Goal: Task Accomplishment & Management: Use online tool/utility

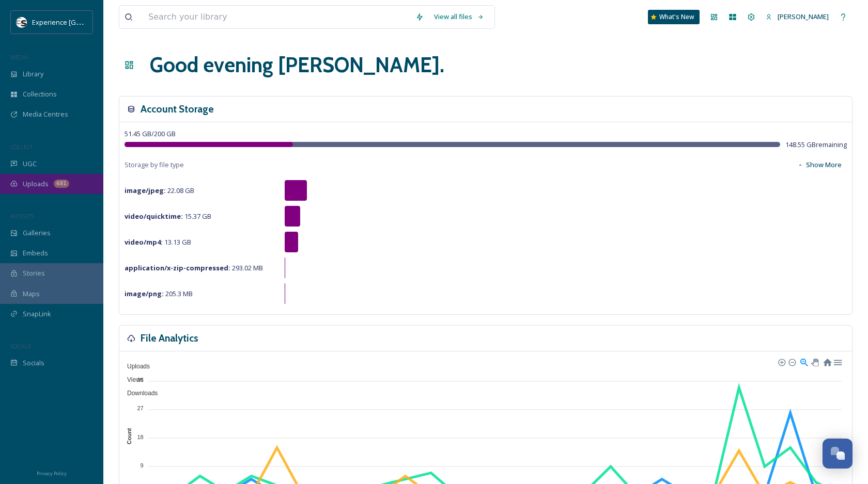
click at [62, 178] on div "Uploads 681" at bounding box center [51, 184] width 103 height 20
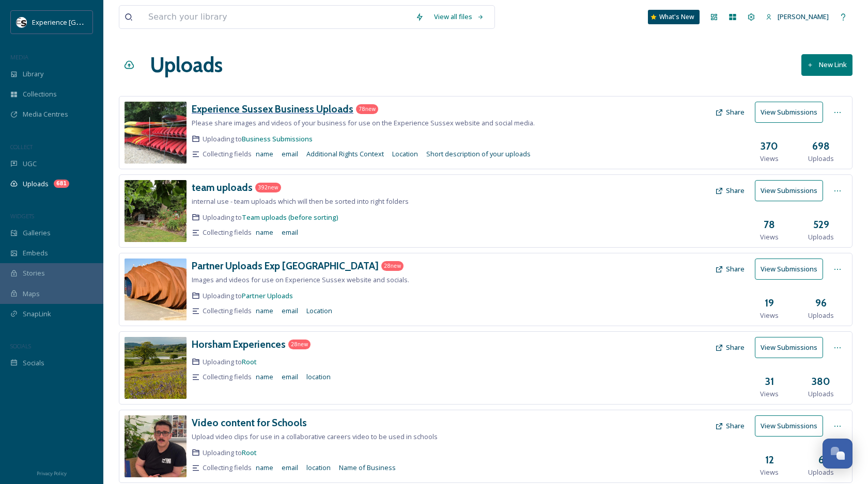
click at [300, 114] on h3 "Experience Sussex Business Uploads" at bounding box center [273, 109] width 162 height 12
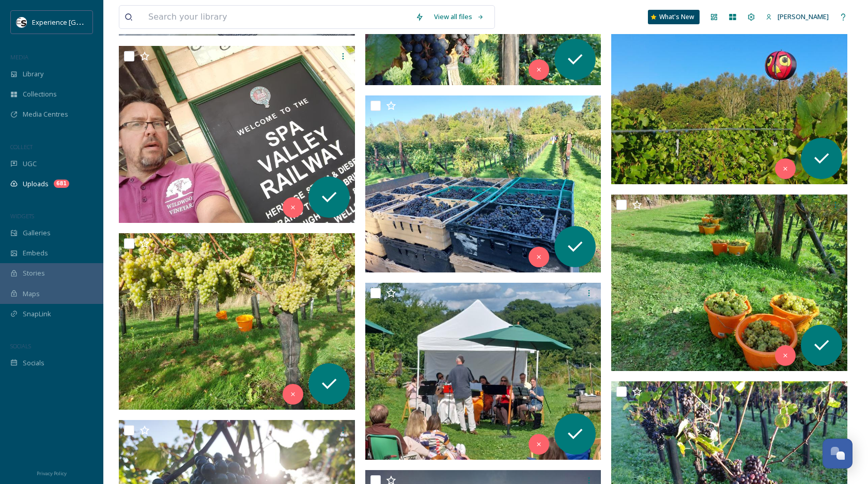
scroll to position [3660, 0]
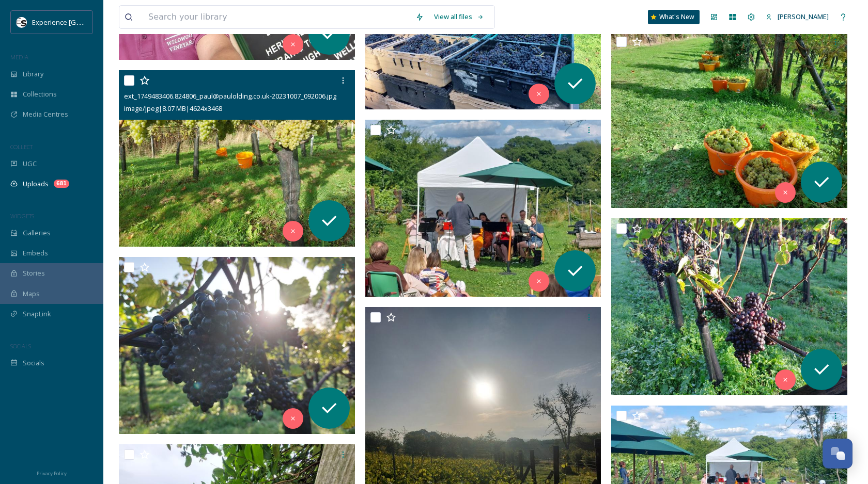
click at [172, 156] on img at bounding box center [237, 158] width 236 height 177
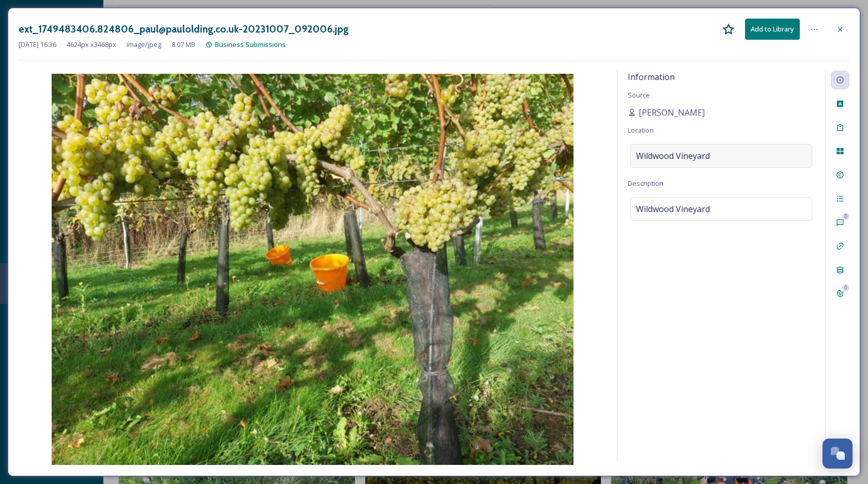
click at [675, 163] on div "Wildwood Vineyard" at bounding box center [721, 156] width 182 height 24
click at [675, 163] on input "Wildwood Vineyard" at bounding box center [721, 156] width 181 height 23
click at [843, 27] on icon at bounding box center [840, 29] width 8 height 8
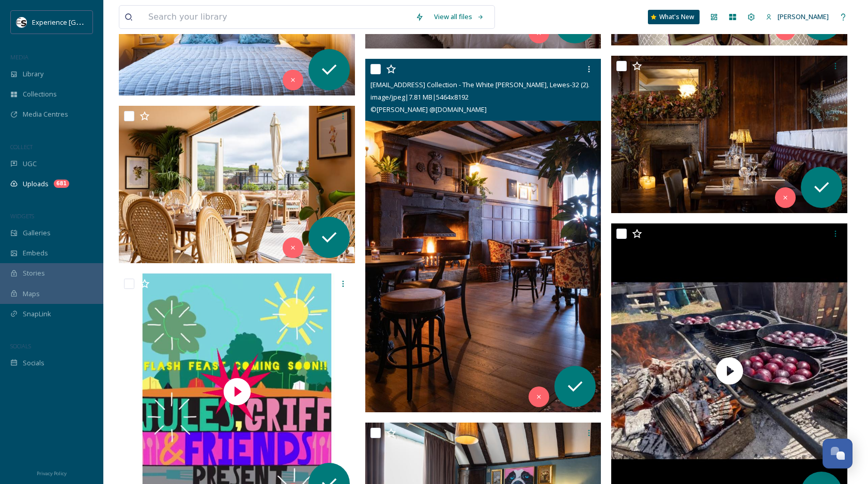
scroll to position [6025, 0]
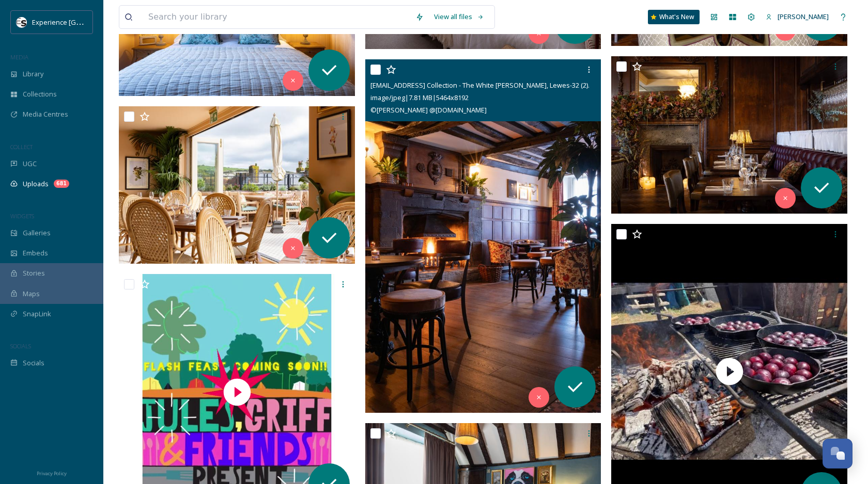
click at [448, 176] on img at bounding box center [483, 236] width 236 height 354
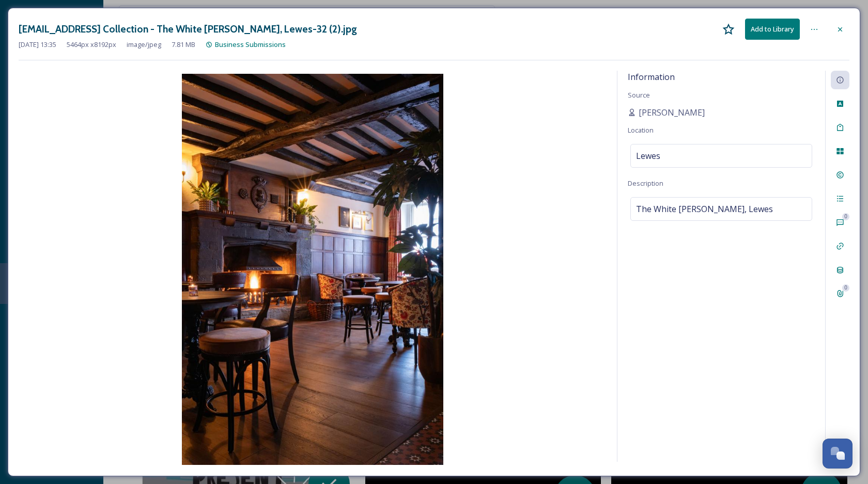
click at [841, 33] on icon at bounding box center [840, 29] width 8 height 8
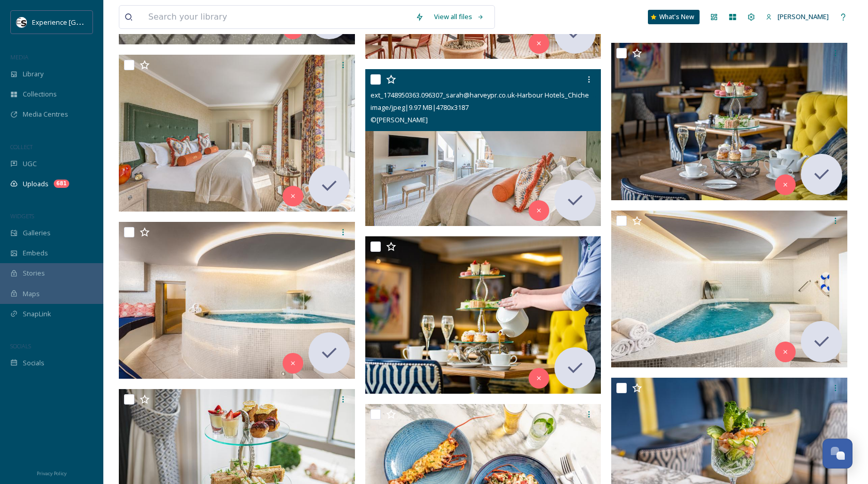
scroll to position [25480, 0]
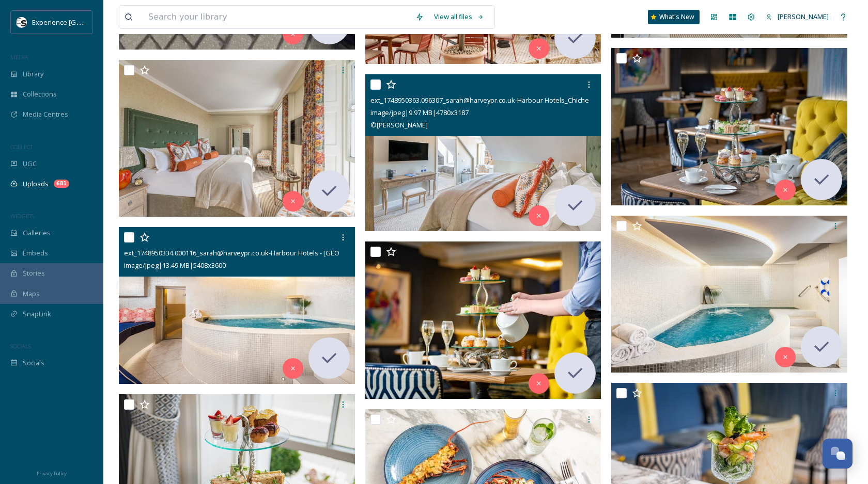
click at [291, 285] on img at bounding box center [237, 305] width 236 height 157
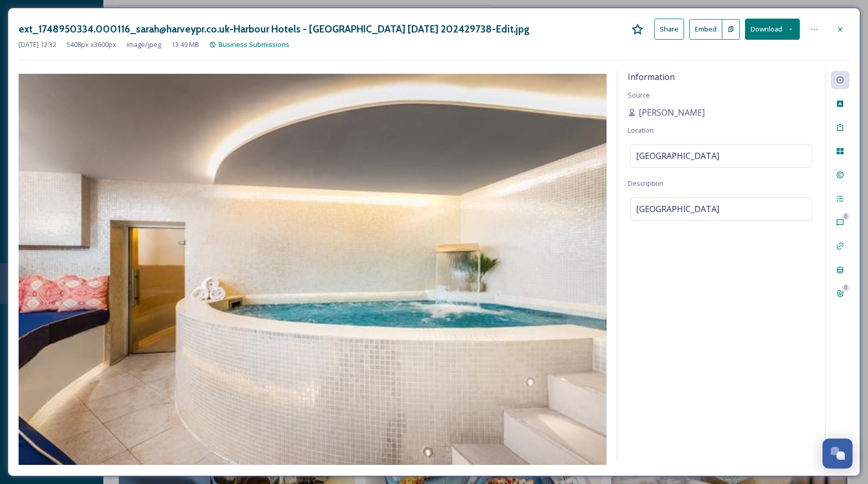
click at [843, 26] on icon at bounding box center [840, 29] width 8 height 8
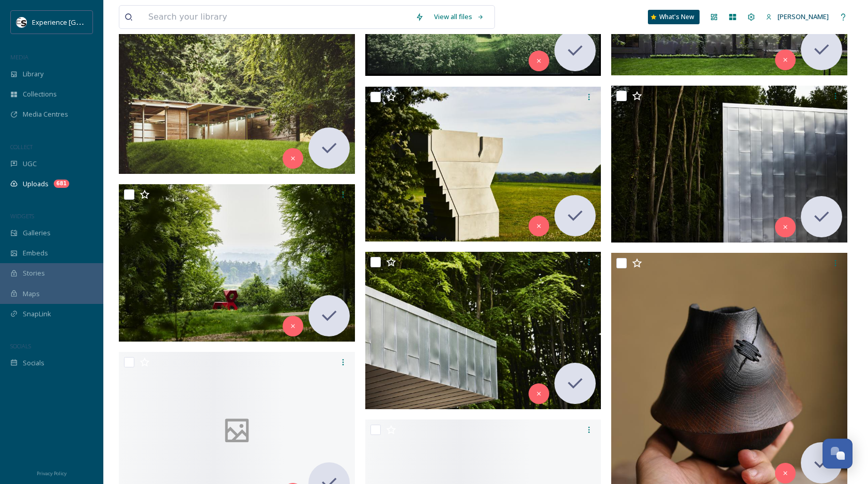
scroll to position [29608, 0]
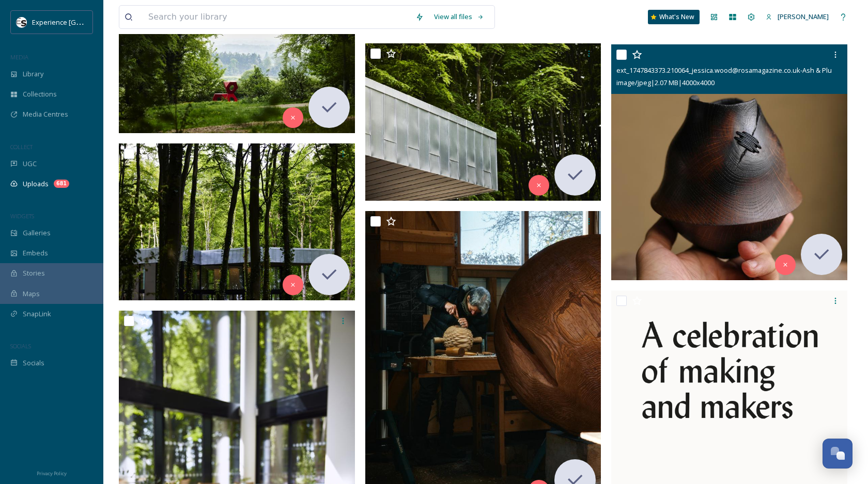
click at [667, 218] on img at bounding box center [729, 162] width 236 height 236
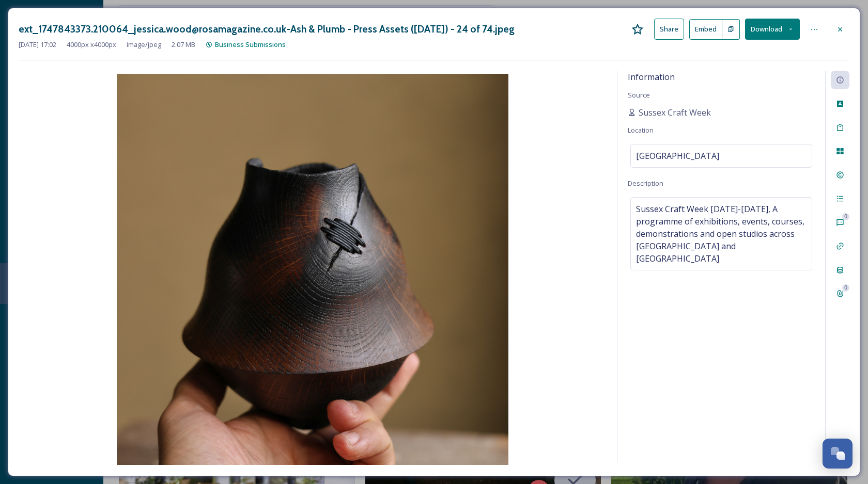
click at [840, 31] on icon at bounding box center [840, 29] width 8 height 8
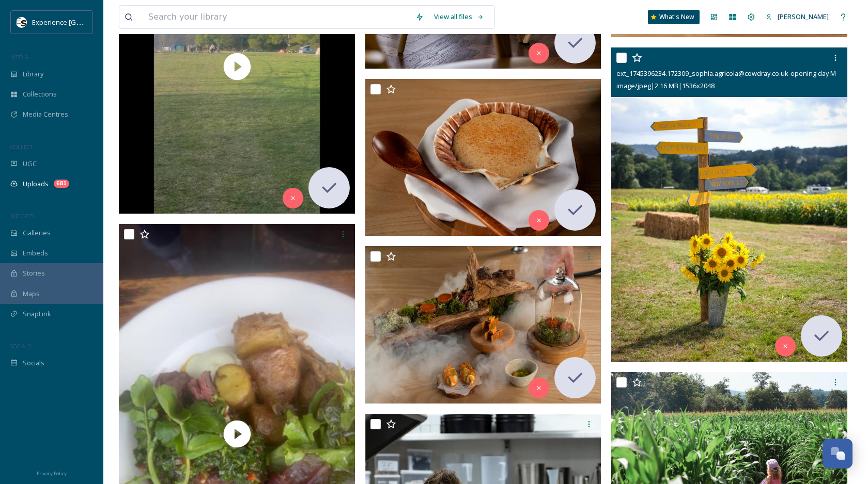
scroll to position [34137, 0]
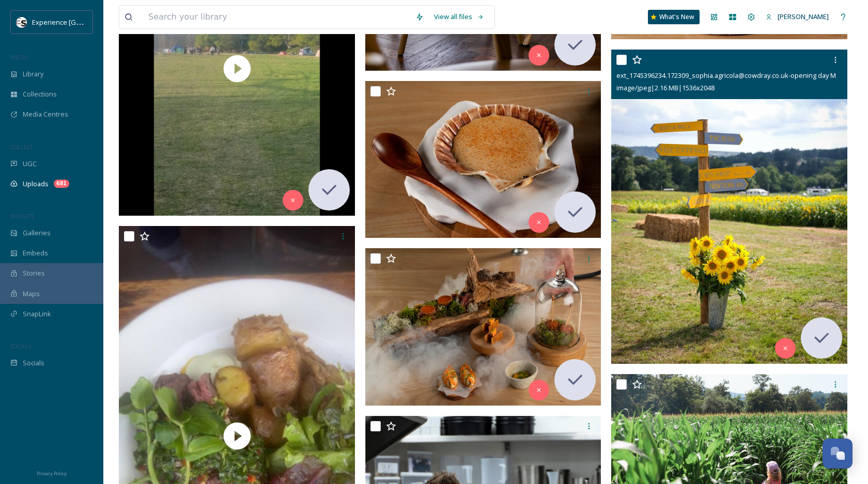
click at [789, 194] on img at bounding box center [729, 207] width 236 height 315
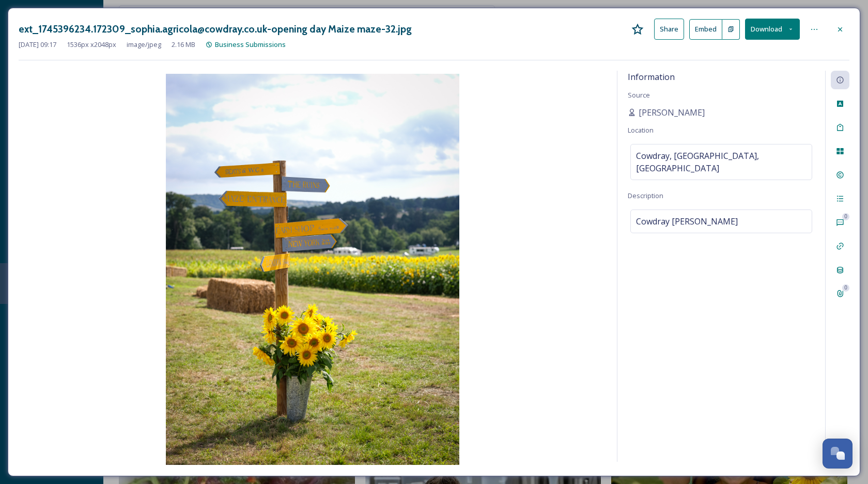
click at [839, 34] on div at bounding box center [839, 29] width 19 height 19
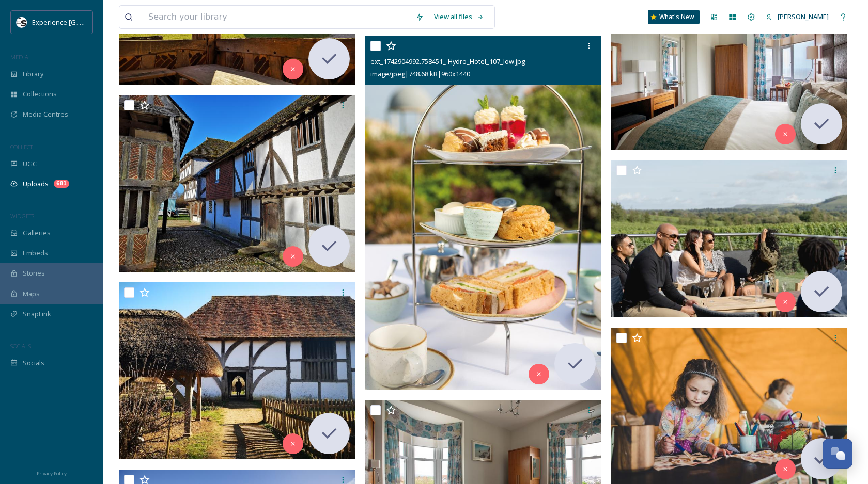
scroll to position [37334, 0]
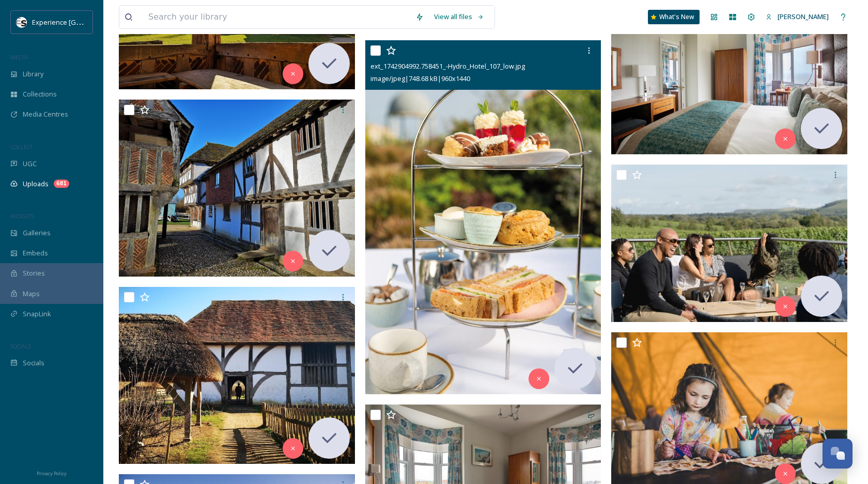
click at [494, 197] on img at bounding box center [483, 217] width 236 height 354
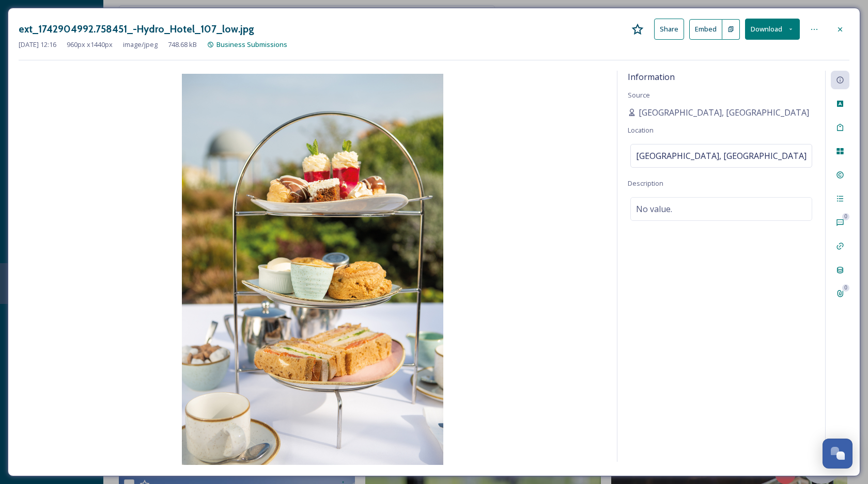
click at [840, 29] on icon at bounding box center [840, 29] width 8 height 8
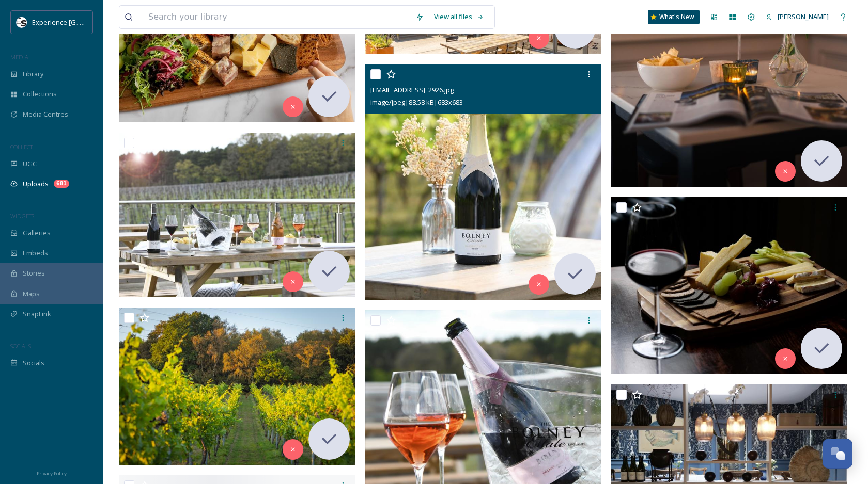
scroll to position [44489, 0]
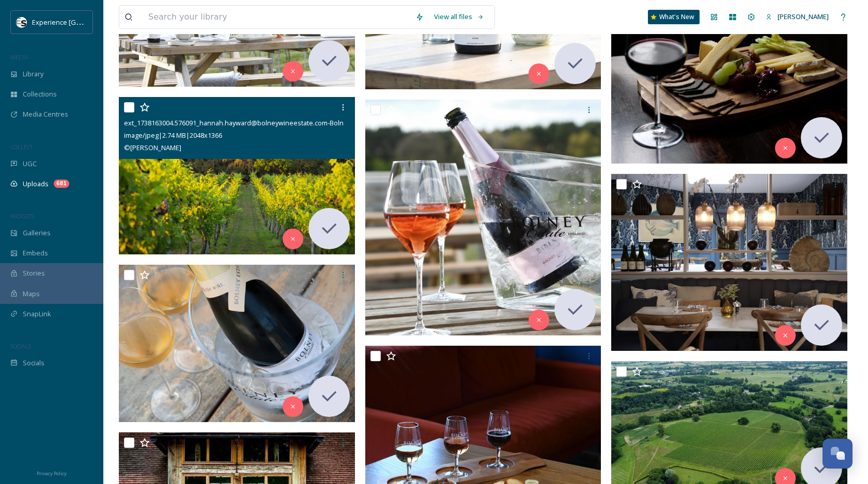
click at [207, 196] on img at bounding box center [237, 176] width 236 height 158
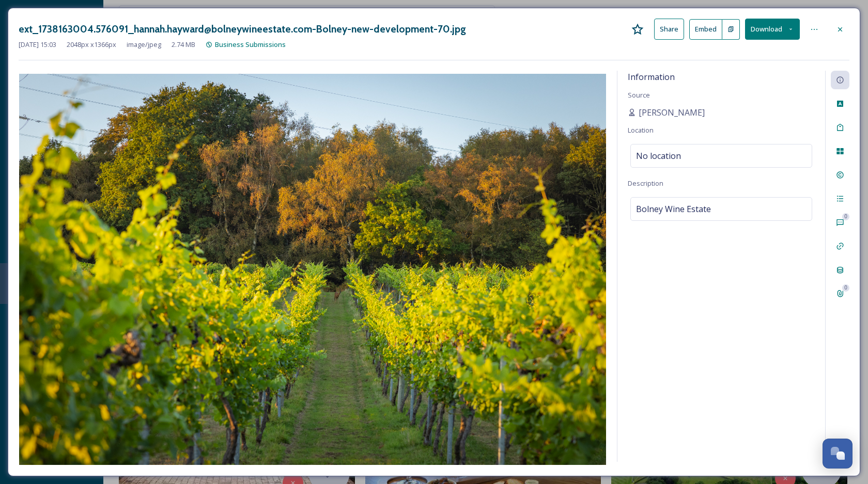
click at [835, 29] on div at bounding box center [839, 29] width 19 height 19
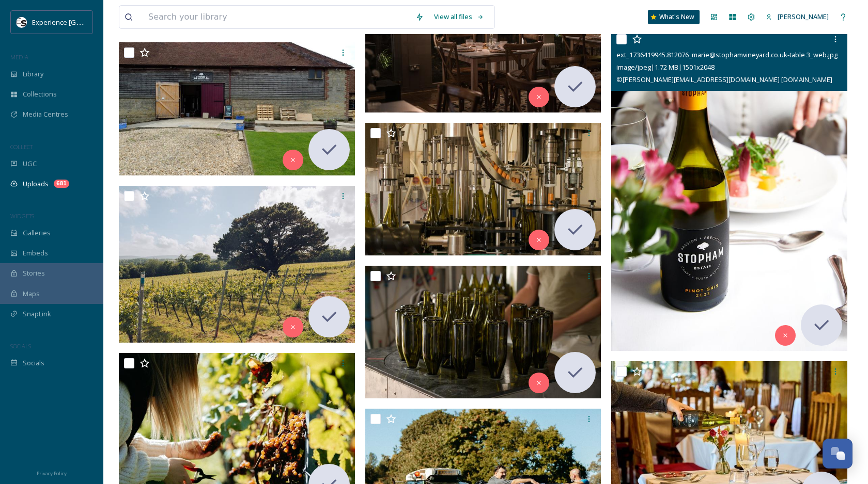
scroll to position [45778, 0]
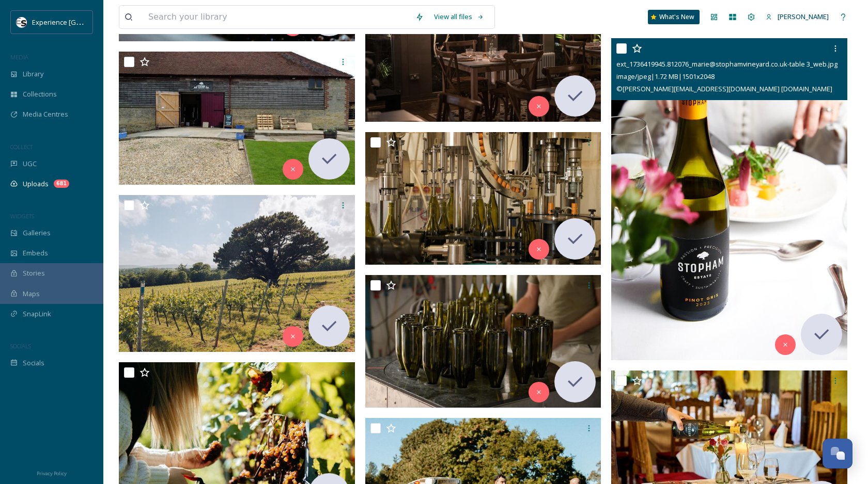
click at [734, 168] on img at bounding box center [729, 199] width 236 height 322
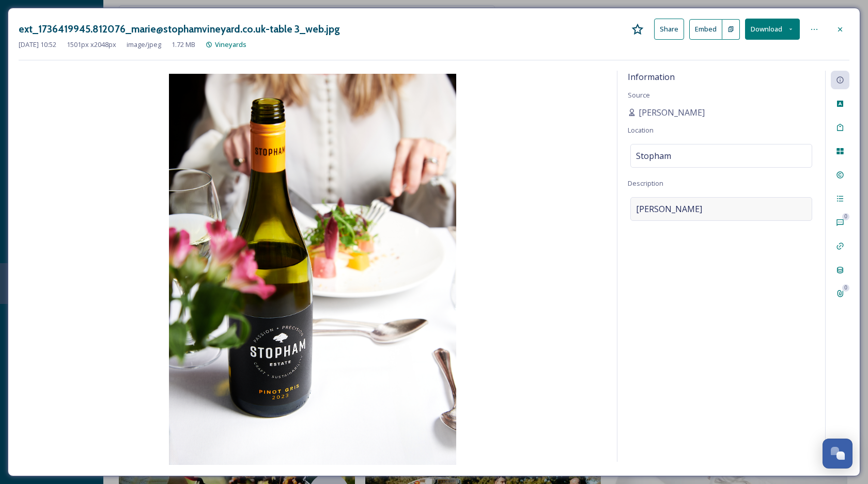
click at [653, 210] on span "[PERSON_NAME]" at bounding box center [669, 209] width 66 height 12
click at [653, 210] on textarea "[PERSON_NAME]" at bounding box center [720, 240] width 187 height 86
